Goal: Information Seeking & Learning: Learn about a topic

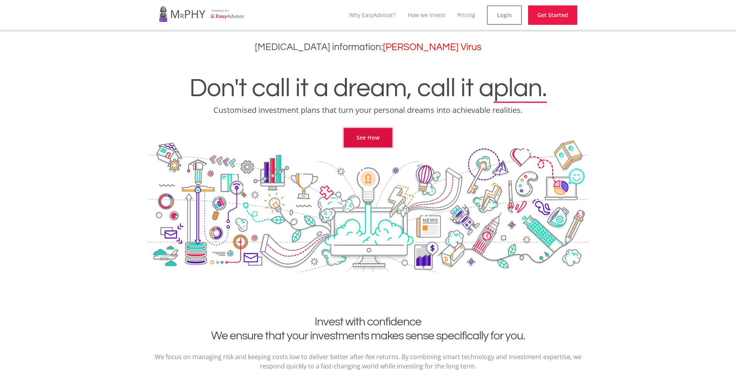
click at [363, 135] on link "See How" at bounding box center [368, 137] width 48 height 19
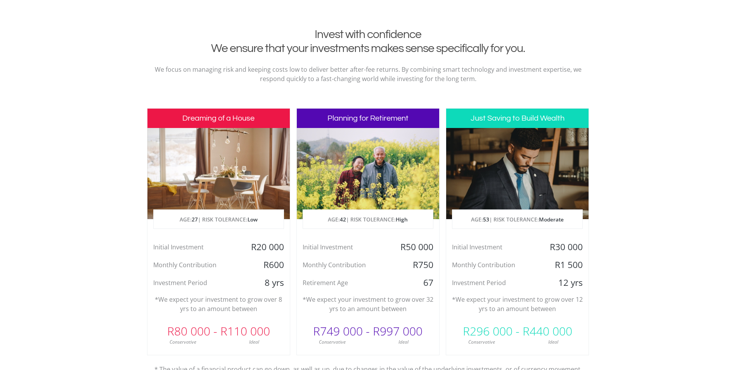
scroll to position [315, 0]
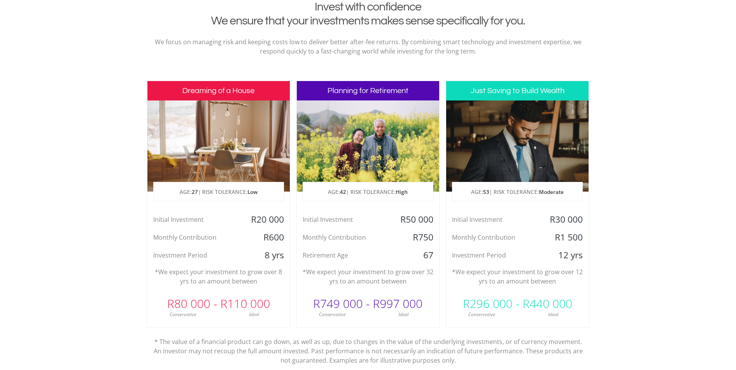
click at [496, 93] on h3 "Just Saving to Build Wealth" at bounding box center [517, 90] width 142 height 19
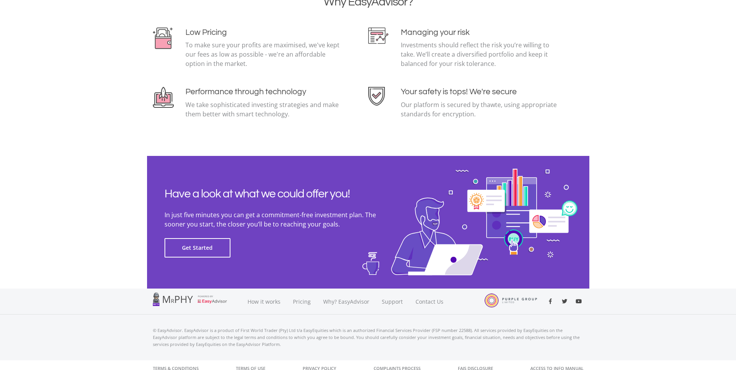
scroll to position [1670, 0]
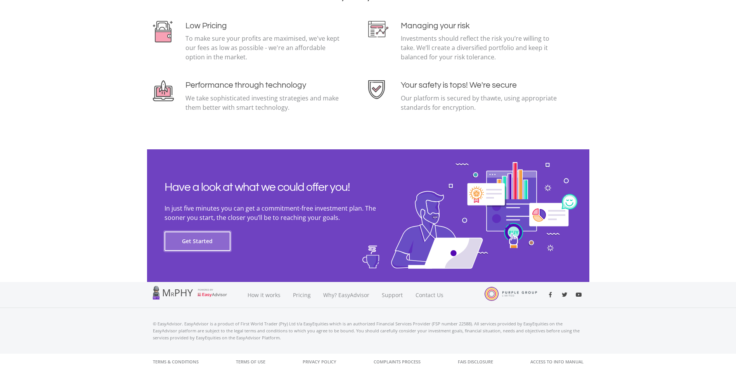
click at [207, 244] on button "Get Started" at bounding box center [197, 241] width 66 height 19
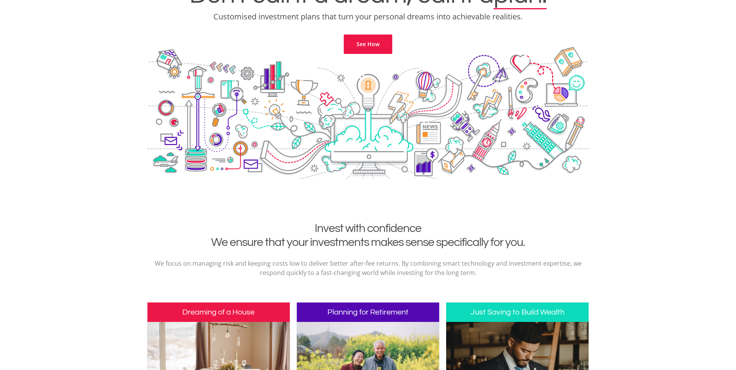
scroll to position [0, 0]
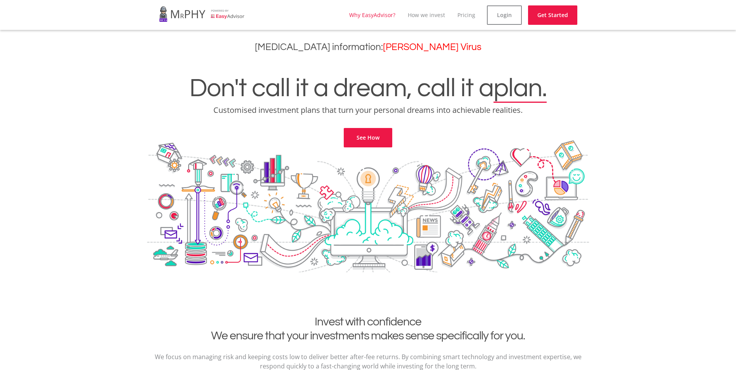
click at [362, 17] on link "Why EasyAdvisor?" at bounding box center [372, 14] width 46 height 7
click at [377, 16] on link "Why EasyAdvisor?" at bounding box center [378, 14] width 46 height 7
click at [433, 17] on link "How we invest" at bounding box center [432, 14] width 37 height 7
click at [472, 17] on link "Pricing" at bounding box center [472, 14] width 18 height 7
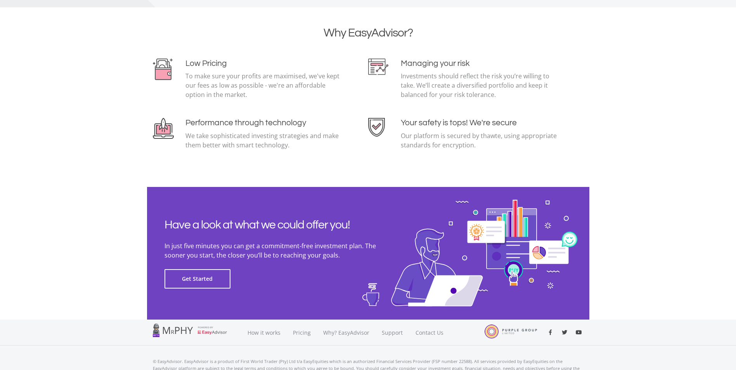
scroll to position [1670, 0]
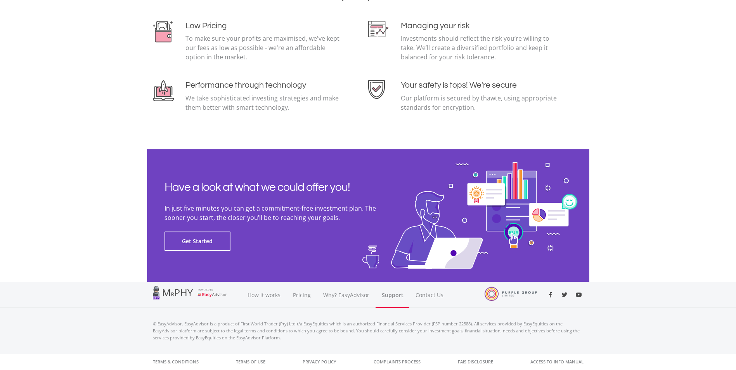
click at [388, 296] on link "Support" at bounding box center [392, 295] width 34 height 26
